Goal: Navigation & Orientation: Find specific page/section

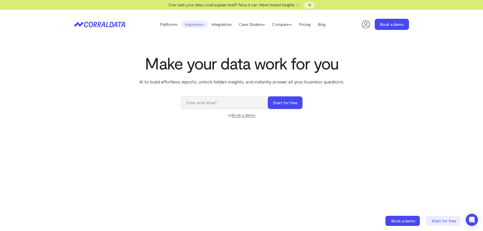
click at [201, 25] on icon at bounding box center [202, 24] width 3 height 3
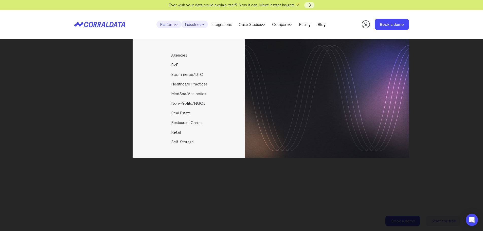
click at [166, 25] on link "Platform" at bounding box center [168, 25] width 25 height 8
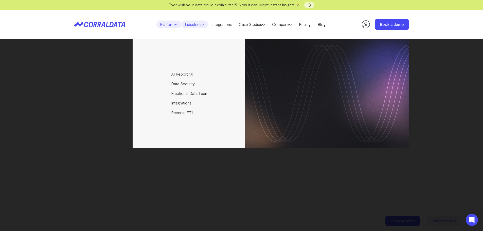
click at [196, 26] on link "Industries" at bounding box center [194, 25] width 27 height 8
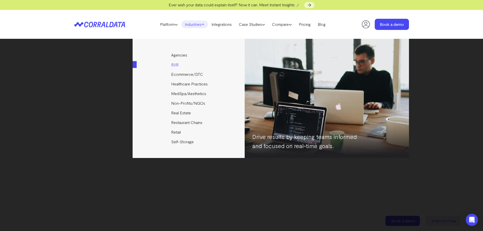
click at [177, 65] on link "B2B" at bounding box center [189, 65] width 113 height 10
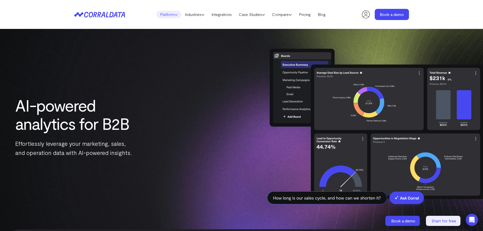
click at [167, 12] on link "Platform" at bounding box center [168, 15] width 25 height 8
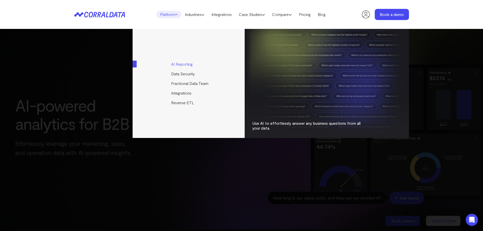
click at [181, 63] on link "AI Reporting" at bounding box center [189, 64] width 113 height 10
